Goal: Check status: Check status

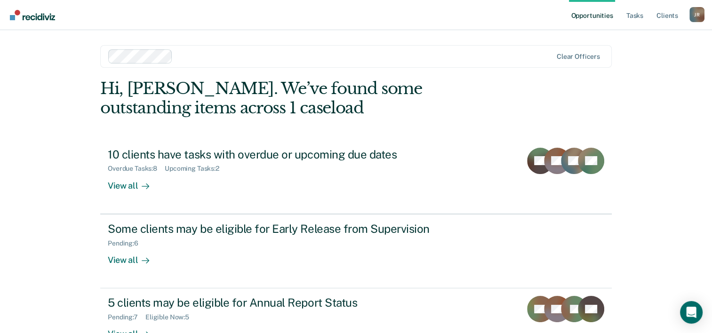
scroll to position [29, 0]
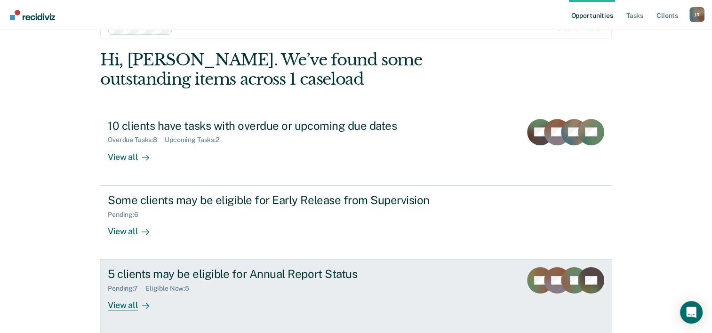
click at [323, 288] on div "Pending : 7 Eligible Now : 5" at bounding box center [273, 287] width 331 height 12
